Goal: Task Accomplishment & Management: Manage account settings

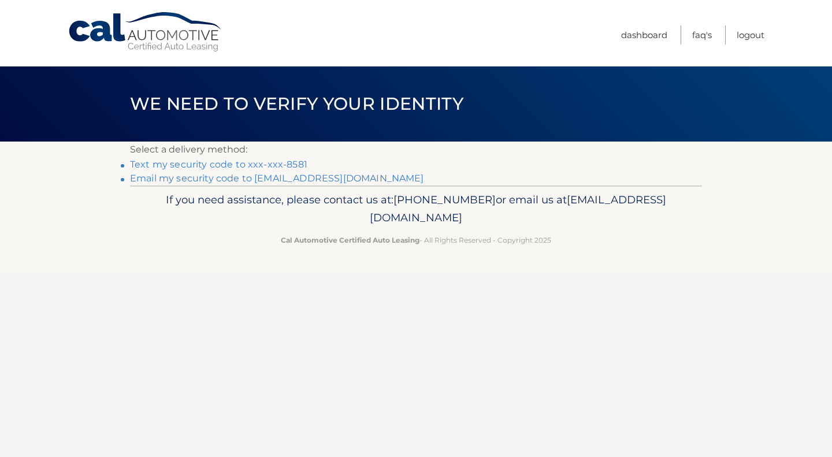
click at [283, 166] on link "Text my security code to xxx-xxx-8581" at bounding box center [218, 164] width 177 height 11
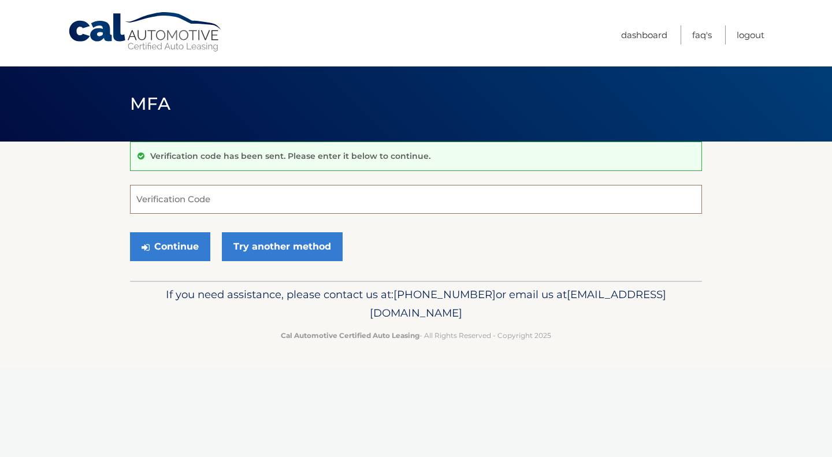
click at [221, 197] on input "Verification Code" at bounding box center [416, 199] width 572 height 29
type input "427976"
click at [130, 232] on button "Continue" at bounding box center [170, 246] width 80 height 29
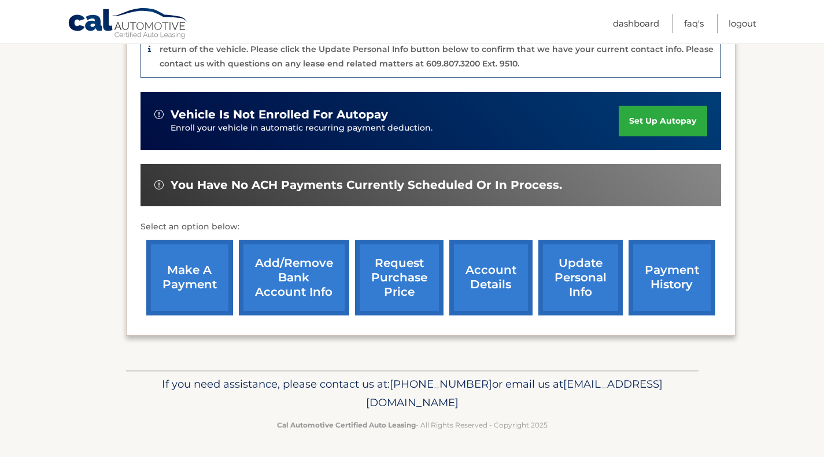
scroll to position [314, 0]
click at [576, 282] on link "update personal info" at bounding box center [580, 278] width 84 height 76
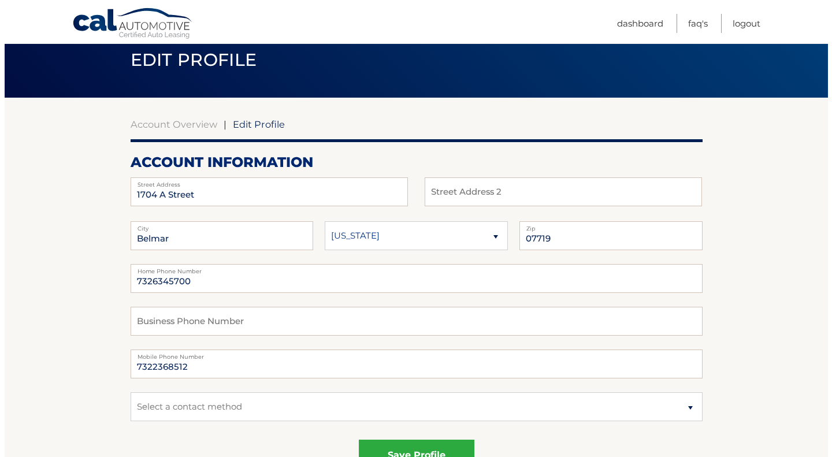
scroll to position [82, 0]
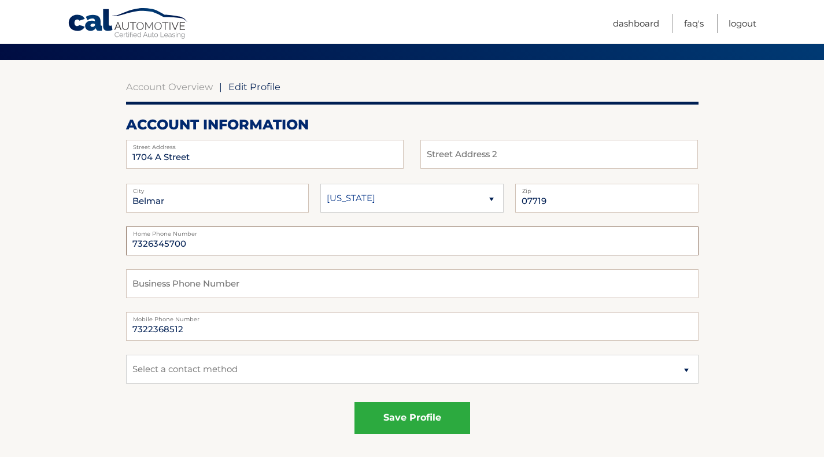
drag, startPoint x: 279, startPoint y: 247, endPoint x: 16, endPoint y: 245, distance: 263.0
click at [203, 247] on input "7322588581" at bounding box center [412, 241] width 572 height 29
type input "7322588581"
click at [286, 413] on div "save profile" at bounding box center [412, 418] width 572 height 32
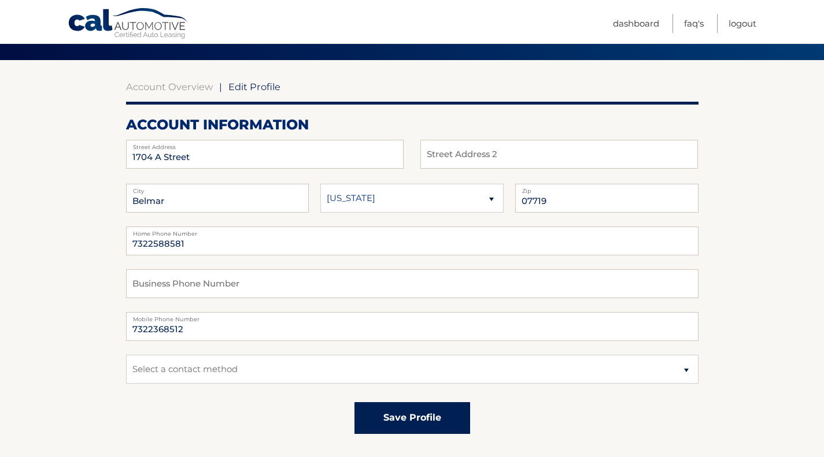
drag, startPoint x: 400, startPoint y: 420, endPoint x: 194, endPoint y: 409, distance: 206.1
click at [194, 409] on div "save profile" at bounding box center [412, 418] width 572 height 32
click at [693, 372] on select "Select a contact method Mobile Home" at bounding box center [412, 369] width 572 height 29
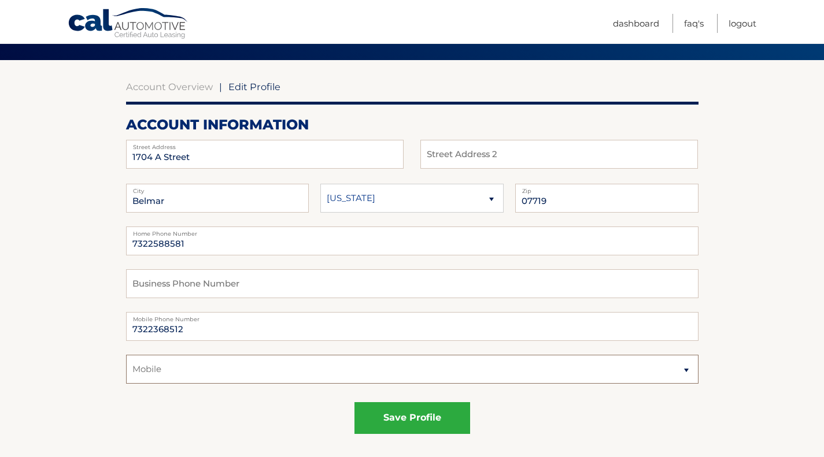
click at [126, 355] on select "Select a contact method Mobile Home" at bounding box center [412, 369] width 572 height 29
click at [686, 370] on select "Select a contact method Mobile Home" at bounding box center [412, 369] width 572 height 29
select select "3"
click at [126, 355] on select "Select a contact method Mobile Home" at bounding box center [412, 369] width 572 height 29
click at [417, 420] on button "save profile" at bounding box center [412, 418] width 116 height 32
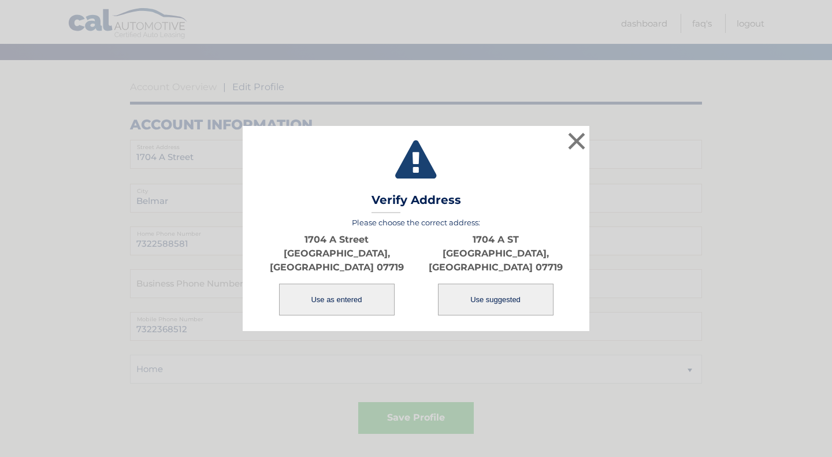
click at [479, 291] on button "Use suggested" at bounding box center [496, 300] width 116 height 32
type input "1704 A ST"
type input "BELMAR"
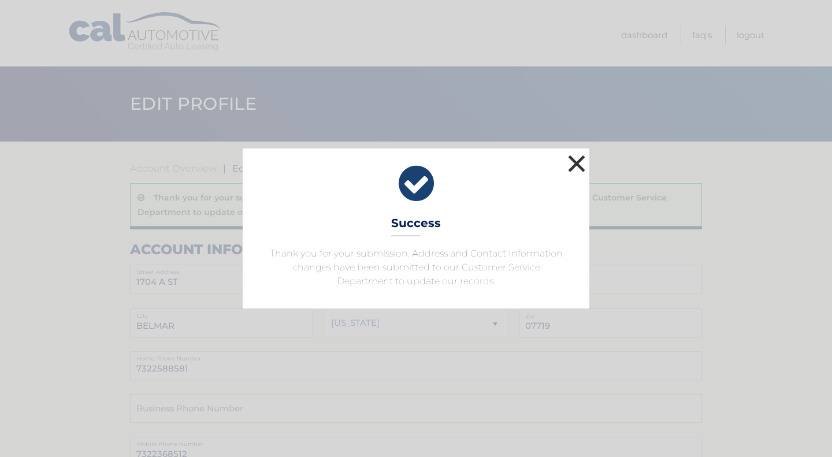
click at [577, 166] on button "×" at bounding box center [576, 163] width 23 height 23
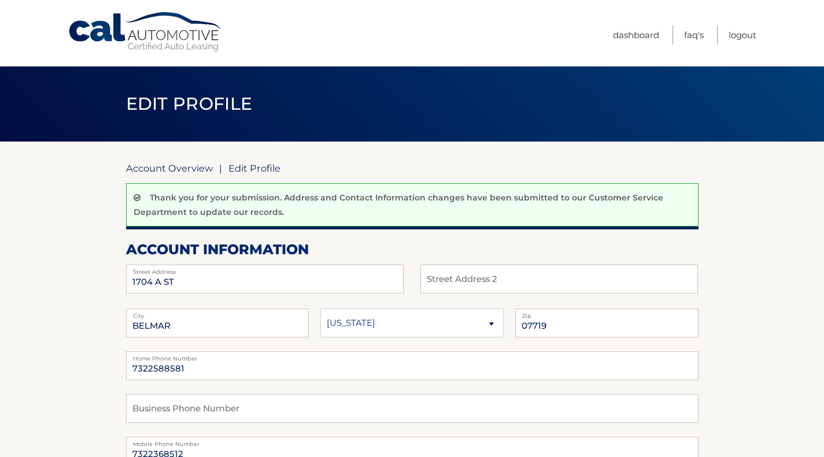
click at [192, 171] on link "Account Overview" at bounding box center [169, 168] width 87 height 12
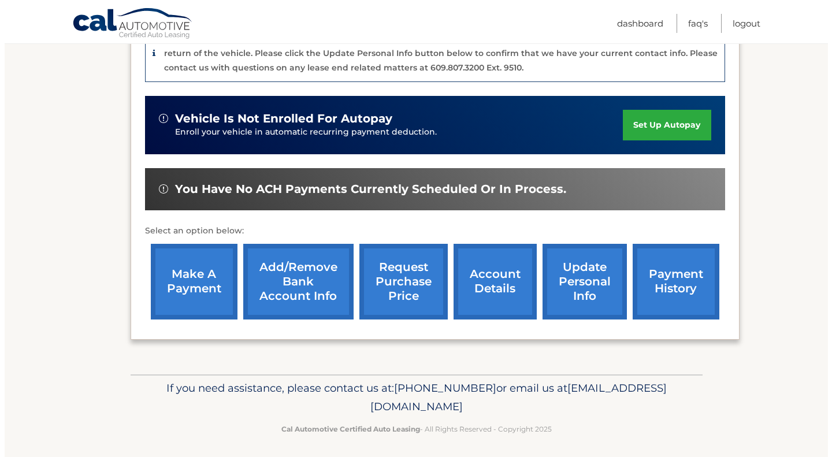
scroll to position [312, 0]
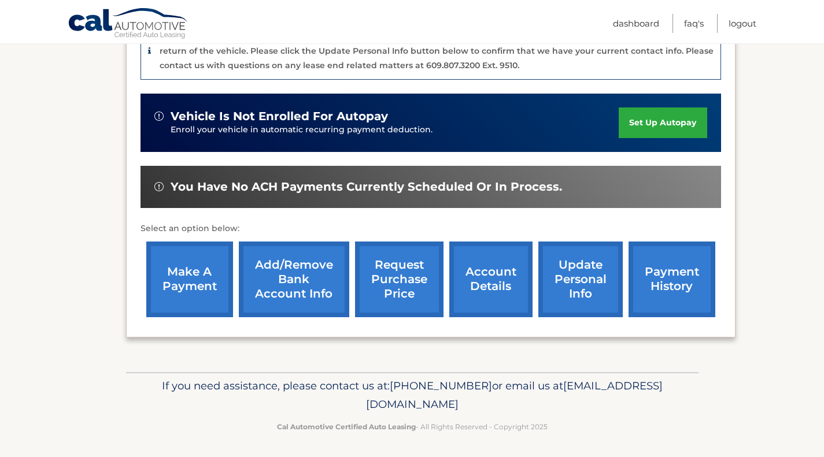
click at [394, 281] on link "request purchase price" at bounding box center [399, 280] width 88 height 76
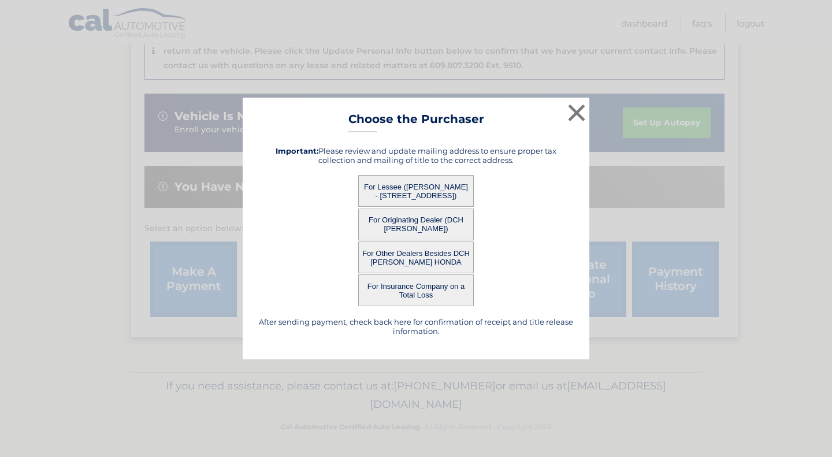
click at [418, 189] on button "For Lessee ([PERSON_NAME] - [STREET_ADDRESS])" at bounding box center [416, 191] width 116 height 32
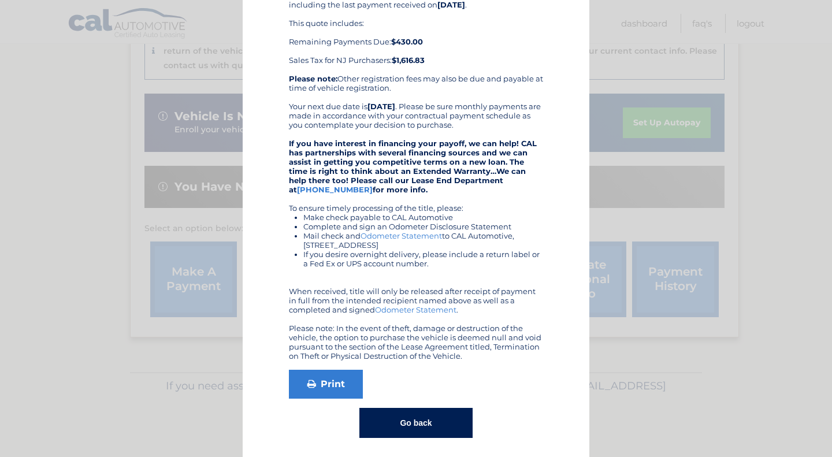
scroll to position [158, 0]
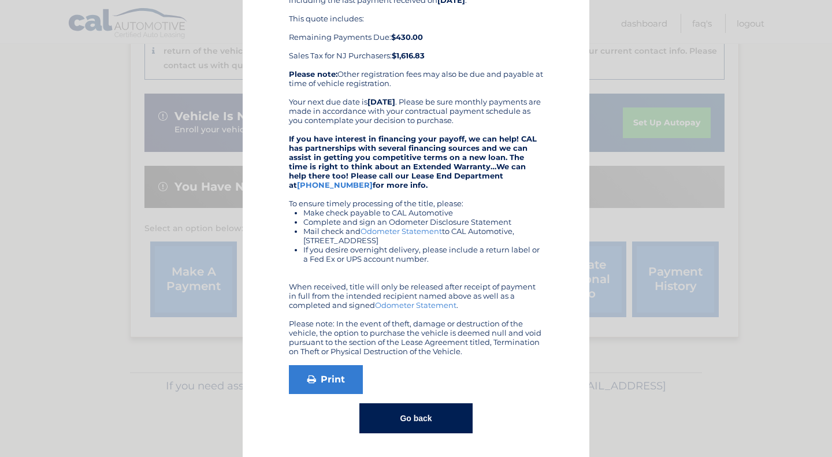
click at [413, 429] on button "Go back" at bounding box center [416, 418] width 113 height 30
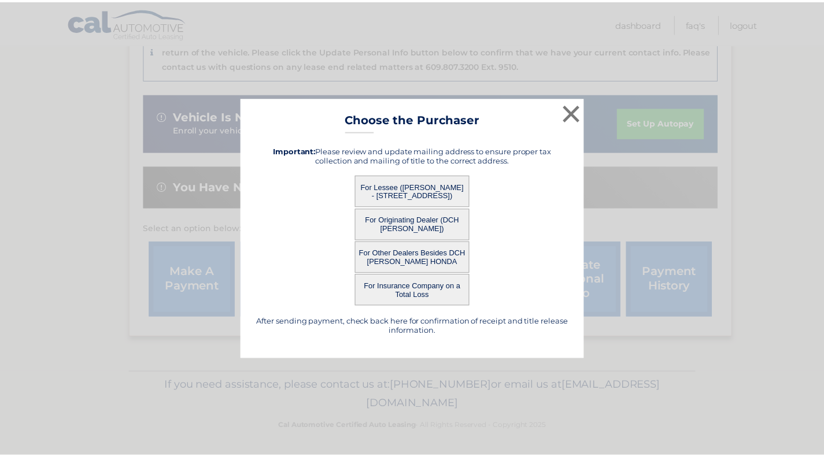
scroll to position [0, 0]
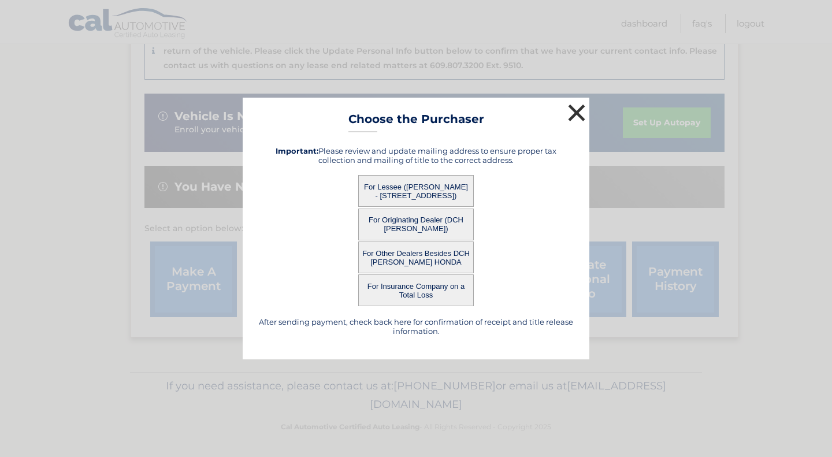
click at [576, 108] on button "×" at bounding box center [576, 112] width 23 height 23
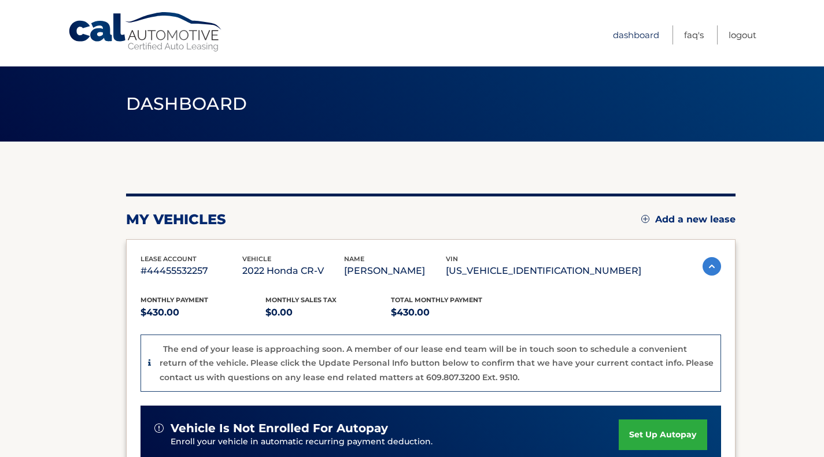
click at [635, 34] on link "Dashboard" at bounding box center [636, 34] width 46 height 19
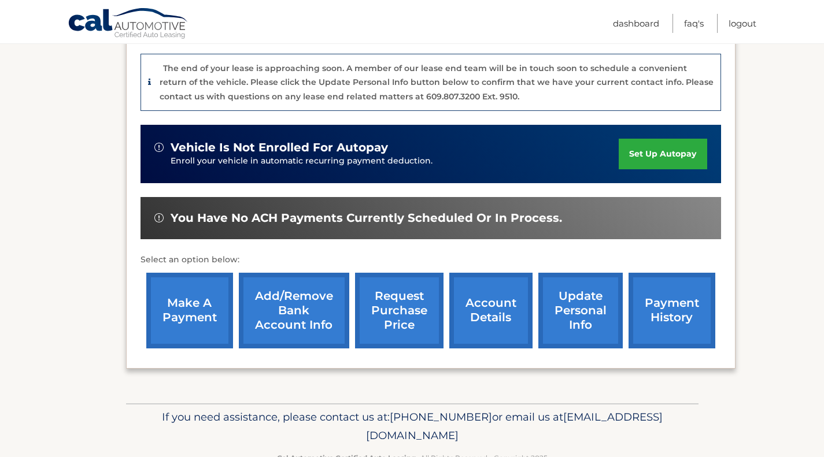
scroll to position [314, 0]
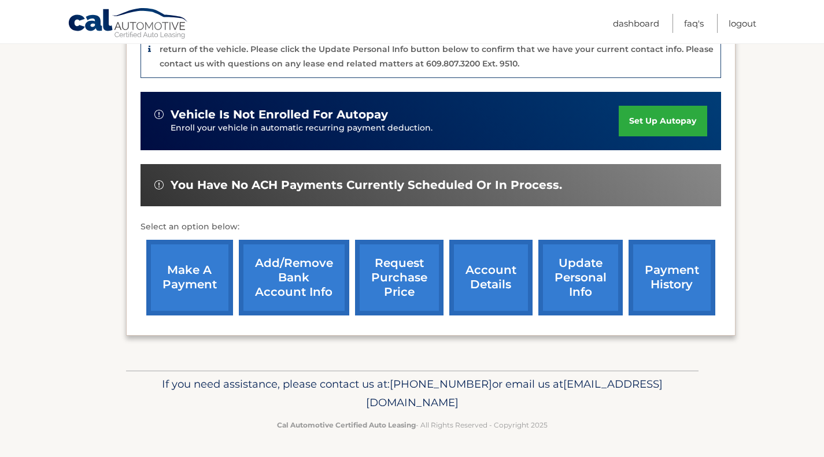
click at [663, 277] on link "payment history" at bounding box center [671, 278] width 87 height 76
click at [493, 284] on link "account details" at bounding box center [490, 278] width 83 height 76
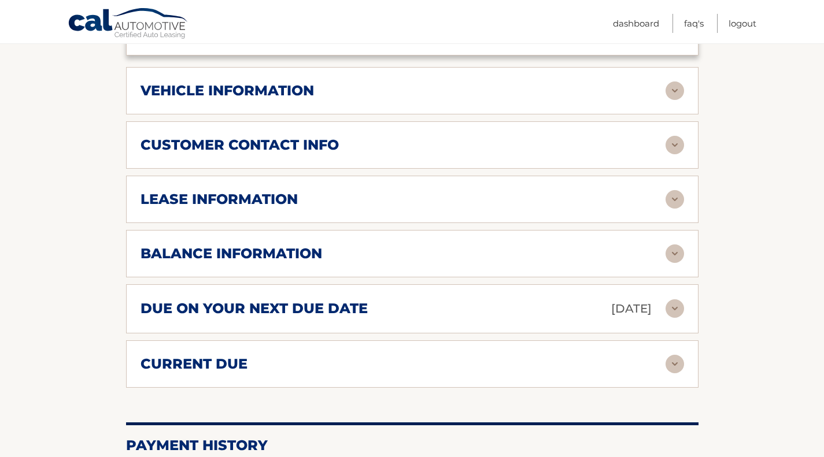
scroll to position [540, 0]
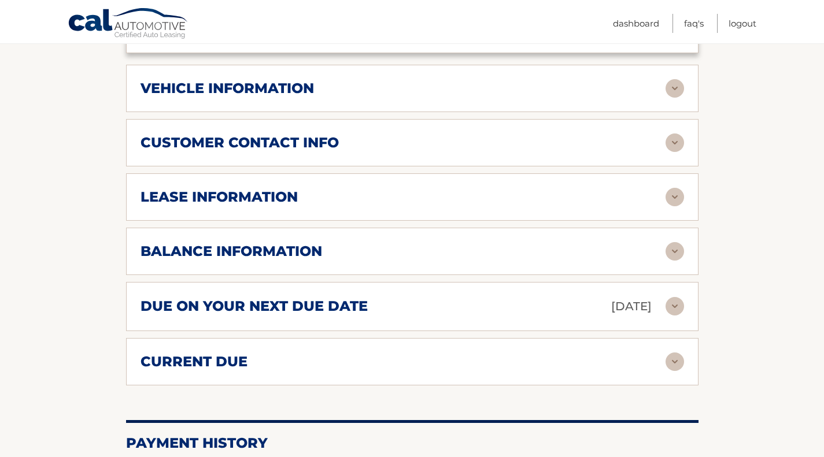
click at [672, 199] on img at bounding box center [674, 197] width 18 height 18
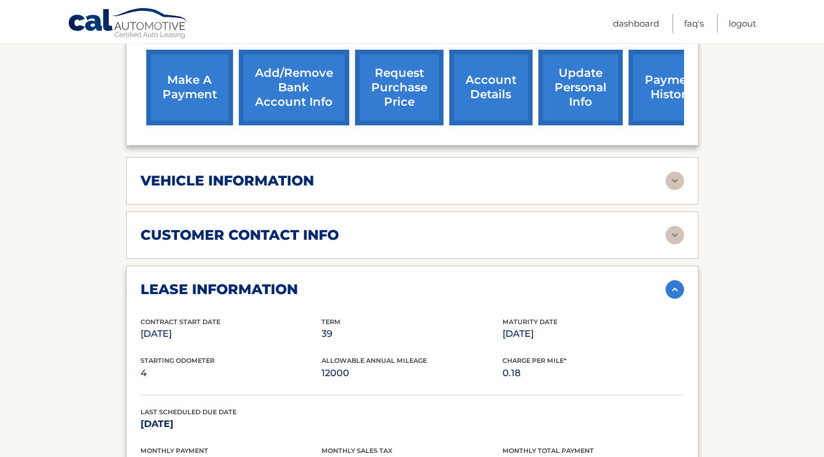
scroll to position [444, 0]
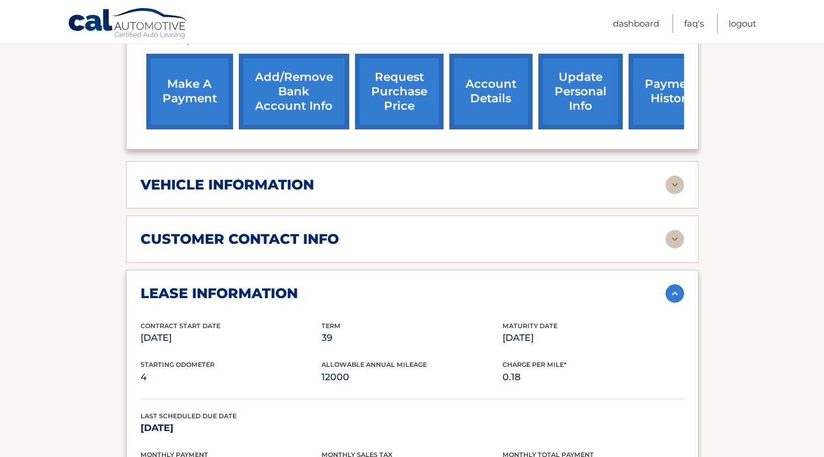
click at [673, 186] on img at bounding box center [674, 185] width 18 height 18
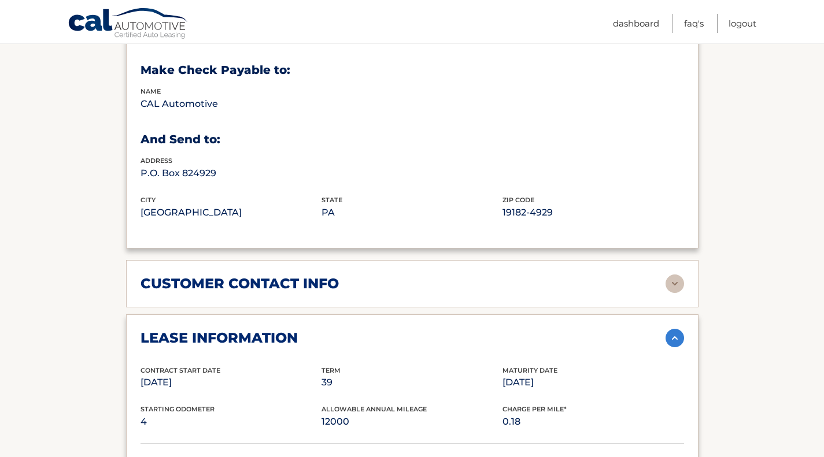
scroll to position [709, 0]
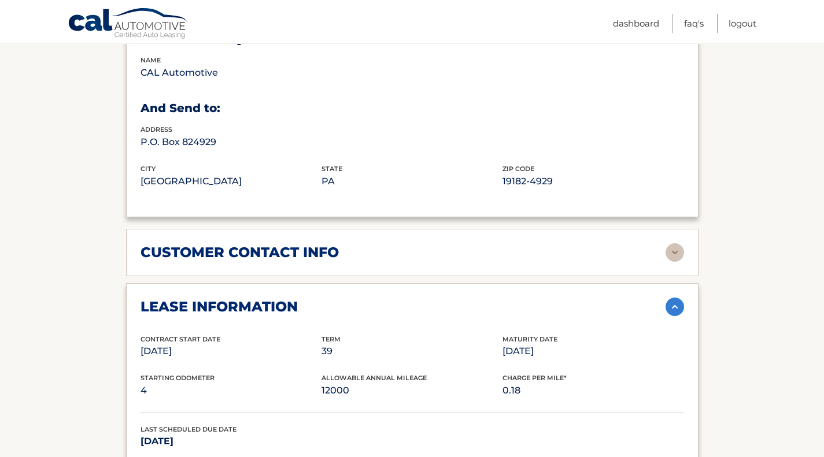
click at [673, 255] on img at bounding box center [674, 252] width 18 height 18
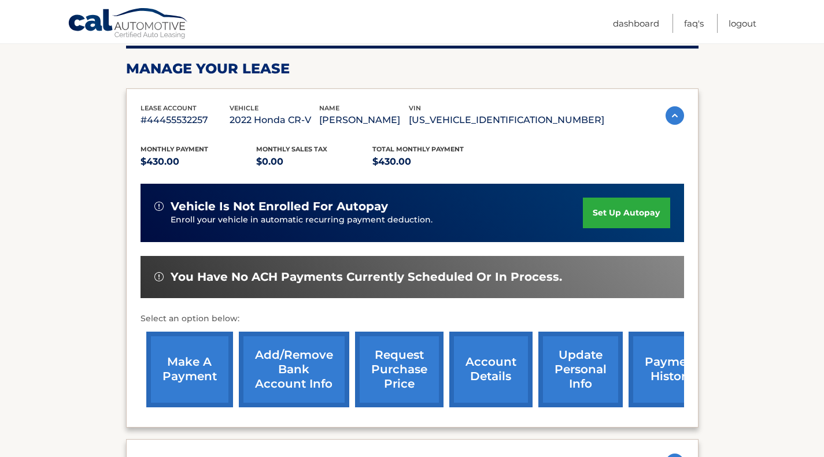
scroll to position [153, 0]
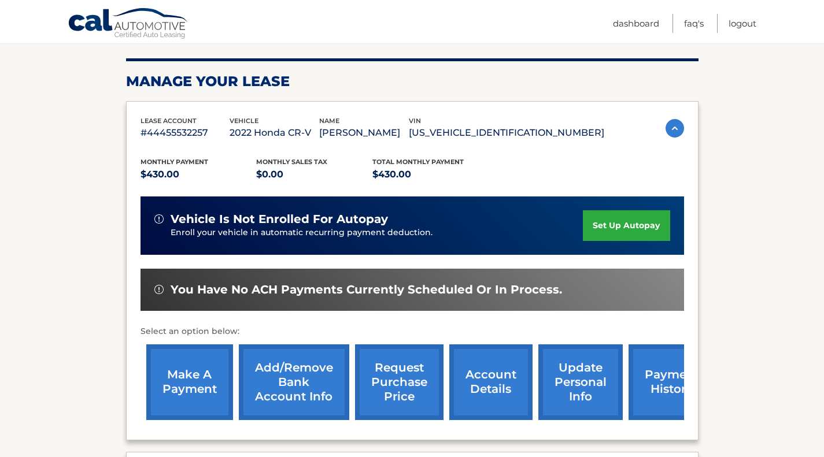
click at [676, 125] on img at bounding box center [674, 128] width 18 height 18
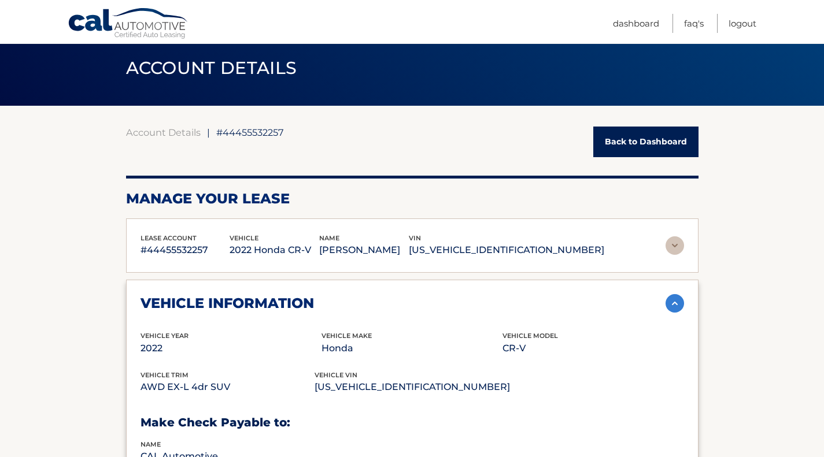
scroll to position [0, 0]
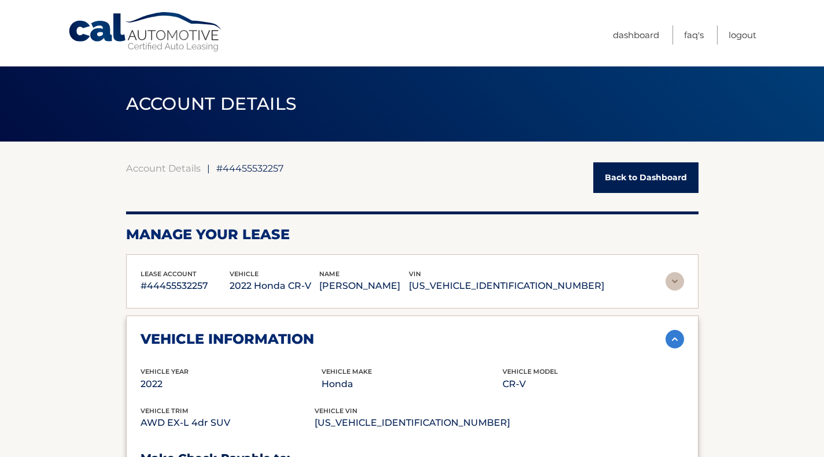
click at [673, 281] on img at bounding box center [674, 281] width 18 height 18
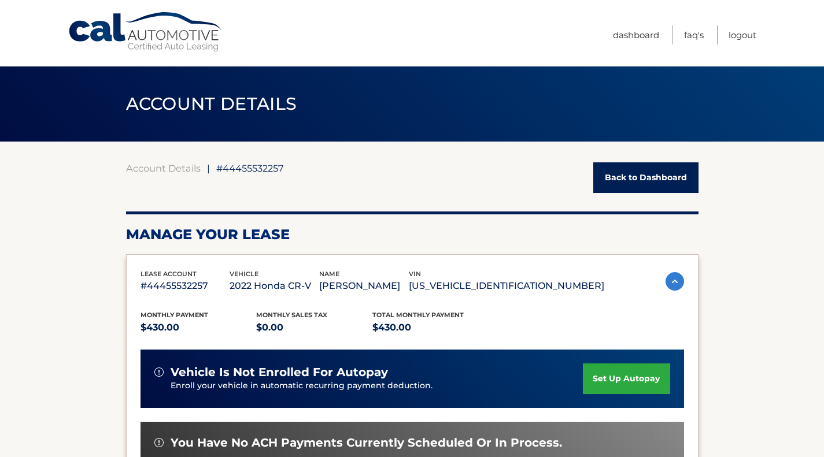
click at [673, 281] on img at bounding box center [674, 281] width 18 height 18
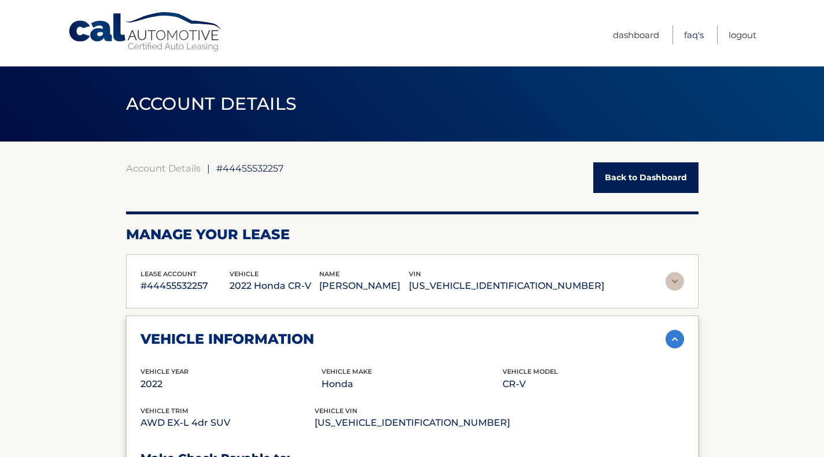
click at [694, 32] on link "FAQ's" at bounding box center [694, 34] width 20 height 19
